Goal: Task Accomplishment & Management: Manage account settings

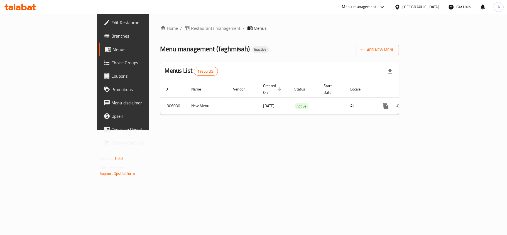
click at [111, 21] on span "Edit Restaurant" at bounding box center [144, 22] width 66 height 7
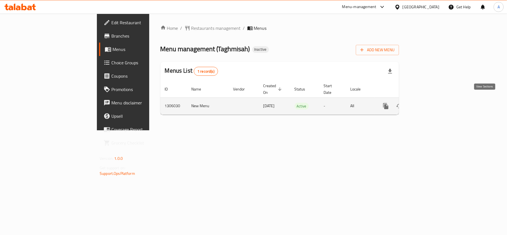
click at [429, 103] on icon "enhanced table" at bounding box center [425, 106] width 7 height 7
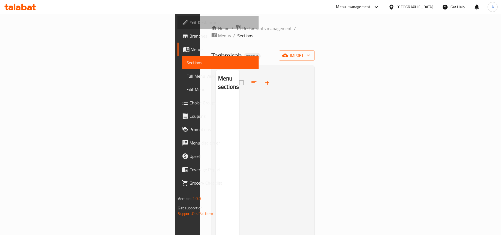
click at [190, 23] on span "Edit Restaurant" at bounding box center [222, 22] width 65 height 7
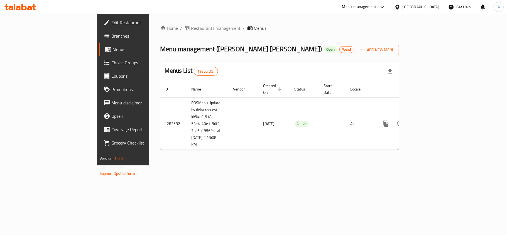
click at [160, 50] on span "Menu management ( [PERSON_NAME] [PERSON_NAME] )" at bounding box center [241, 49] width 162 height 13
copy span "[PERSON_NAME]"
click at [9, 8] on icon at bounding box center [10, 8] width 5 height 5
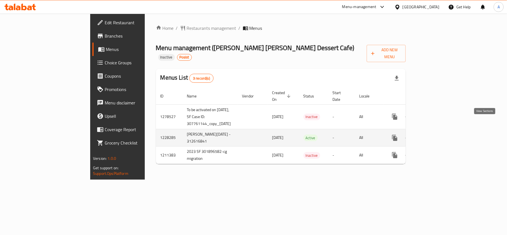
click at [438, 134] on icon "enhanced table" at bounding box center [434, 137] width 7 height 7
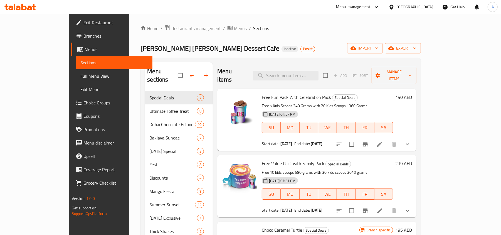
click at [83, 37] on span "Branches" at bounding box center [115, 36] width 65 height 7
